Goal: Information Seeking & Learning: Understand process/instructions

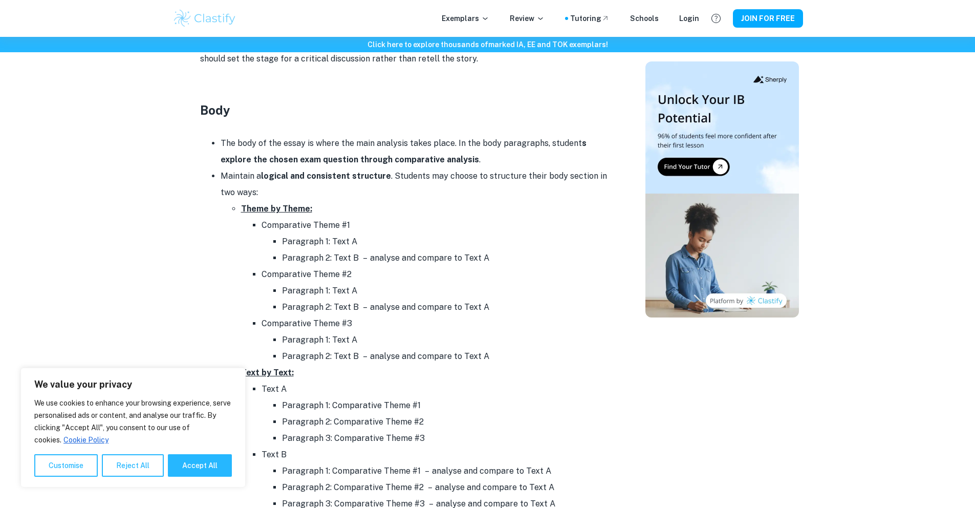
scroll to position [1021, 0]
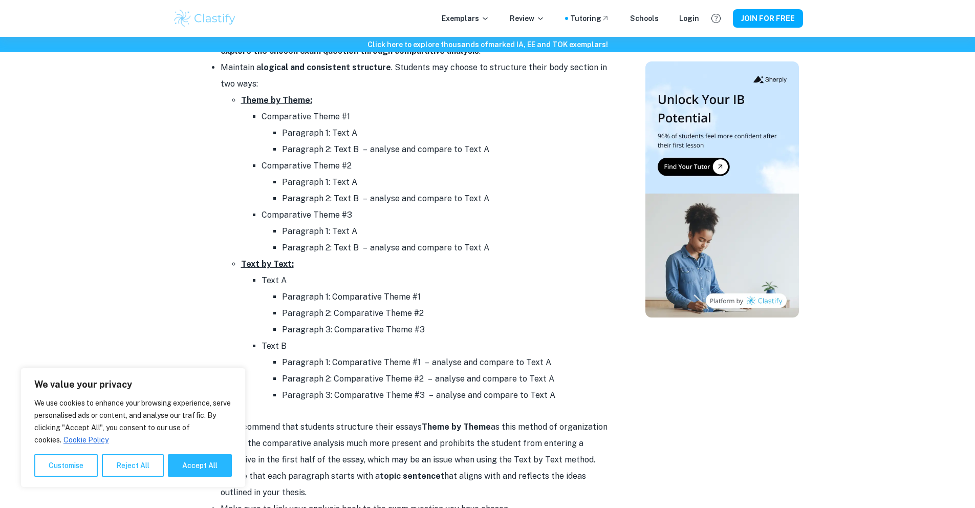
drag, startPoint x: 287, startPoint y: 281, endPoint x: 433, endPoint y: 333, distance: 154.9
click at [433, 333] on li "Text A Paragraph 1: Comparative Theme #1 Paragraph 2: Comparative Theme #2 Para…" at bounding box center [436, 305] width 348 height 66
click at [433, 333] on li "Paragraph 3: Comparative Theme #3" at bounding box center [446, 329] width 328 height 16
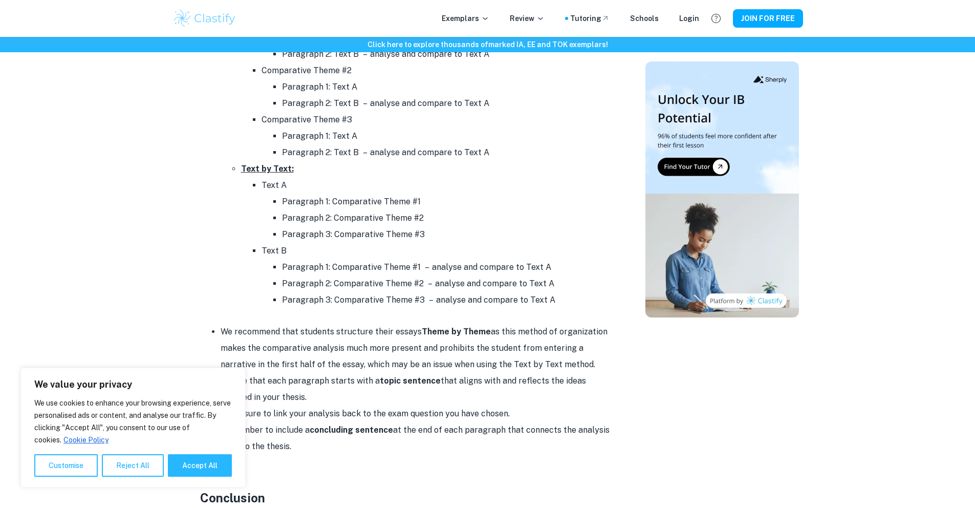
scroll to position [939, 0]
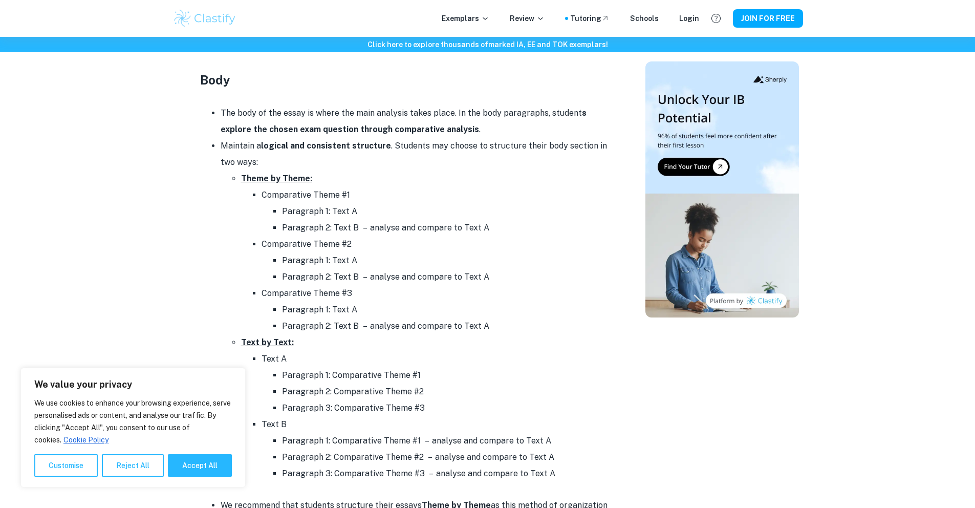
scroll to position [1135, 0]
